Goal: Information Seeking & Learning: Find specific fact

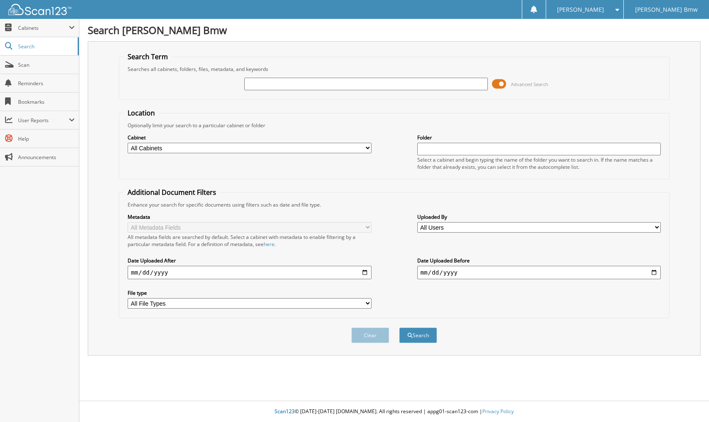
click at [266, 81] on input "text" at bounding box center [366, 84] width 244 height 13
type input "176936"
click at [411, 338] on span "submit" at bounding box center [410, 335] width 5 height 5
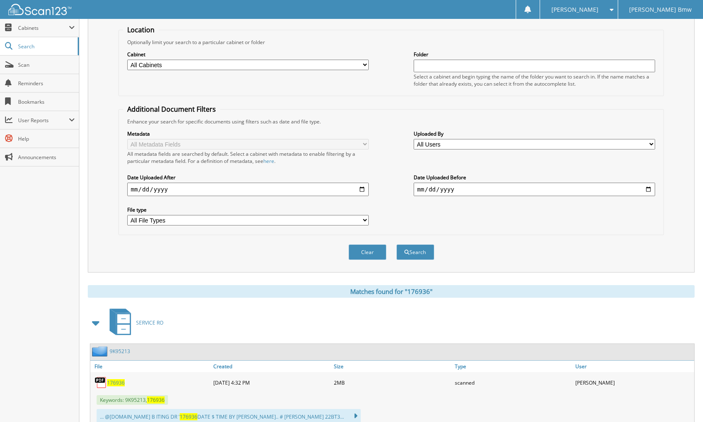
scroll to position [113, 0]
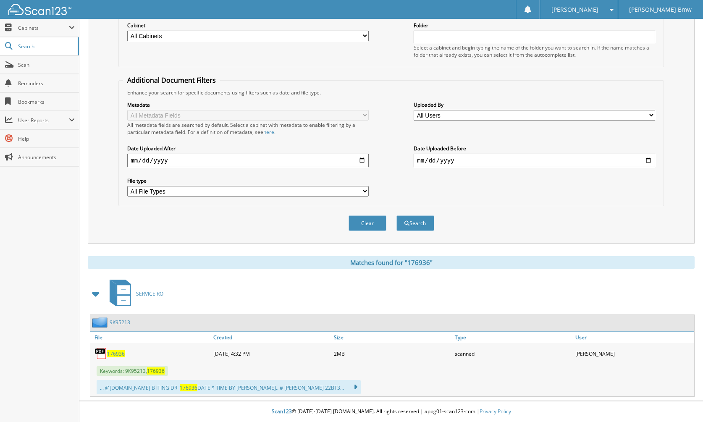
click at [122, 353] on span "176936" at bounding box center [116, 353] width 18 height 7
click at [35, 41] on link "Search" at bounding box center [39, 46] width 79 height 18
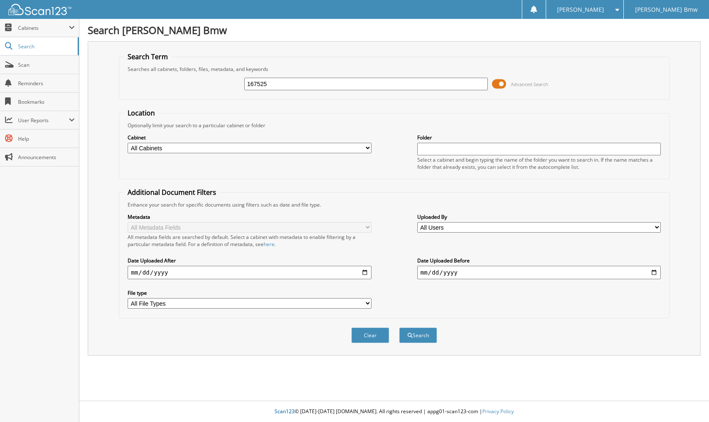
type input "167525"
click at [399, 327] on button "Search" at bounding box center [418, 335] width 38 height 16
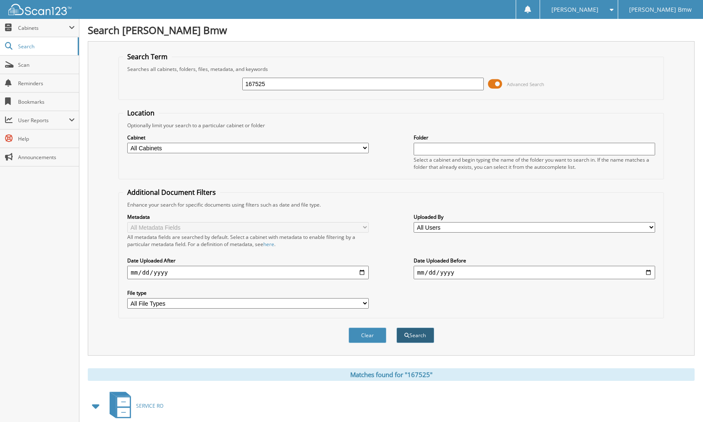
click at [424, 333] on button "Search" at bounding box center [415, 335] width 38 height 16
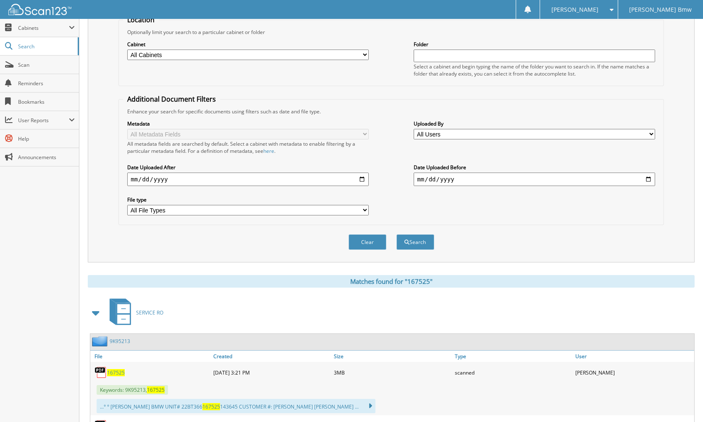
scroll to position [166, 0]
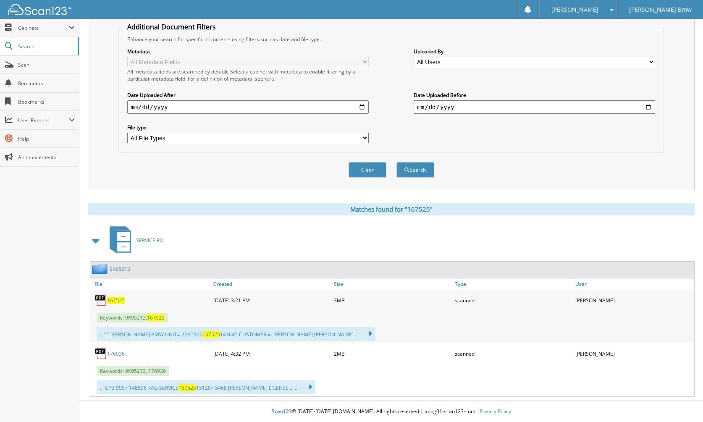
click at [115, 302] on span "167525" at bounding box center [116, 300] width 18 height 7
click at [107, 298] on span "167525" at bounding box center [116, 300] width 18 height 7
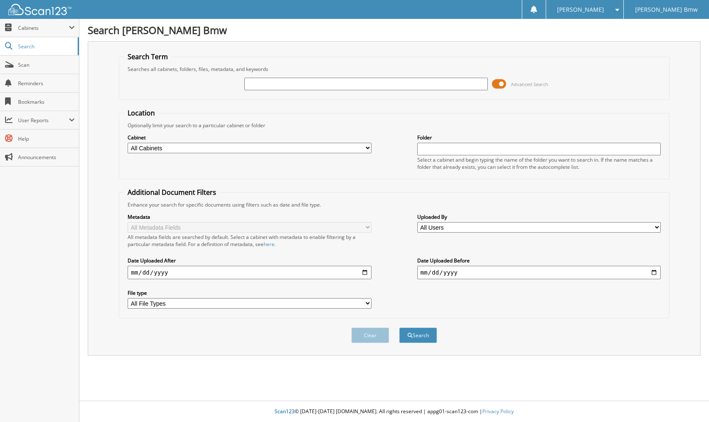
click at [252, 87] on input "text" at bounding box center [366, 84] width 244 height 13
type input "167525"
click at [407, 330] on button "Search" at bounding box center [418, 335] width 38 height 16
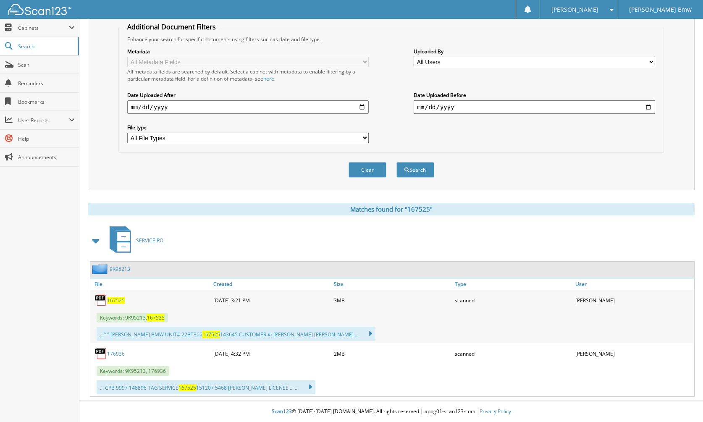
scroll to position [166, 0]
click at [108, 301] on span "167525" at bounding box center [116, 300] width 18 height 7
